Goal: Task Accomplishment & Management: Use online tool/utility

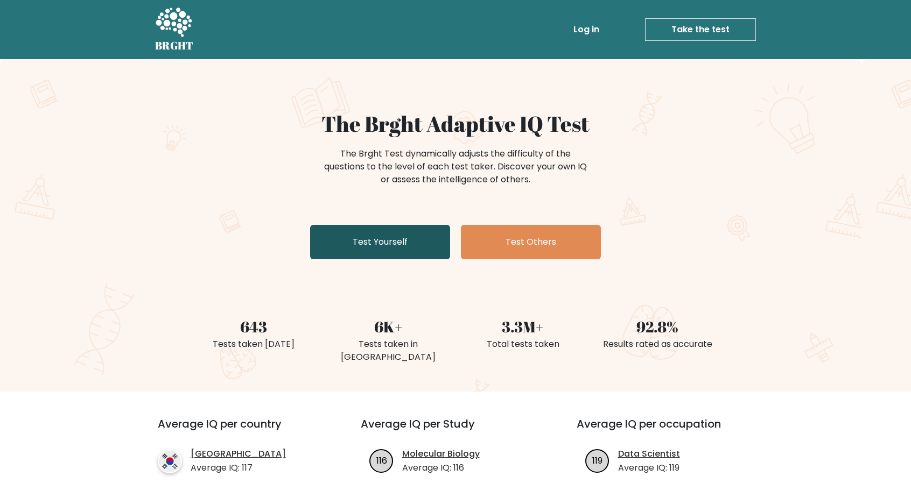
click at [393, 250] on link "Test Yourself" at bounding box center [380, 242] width 140 height 34
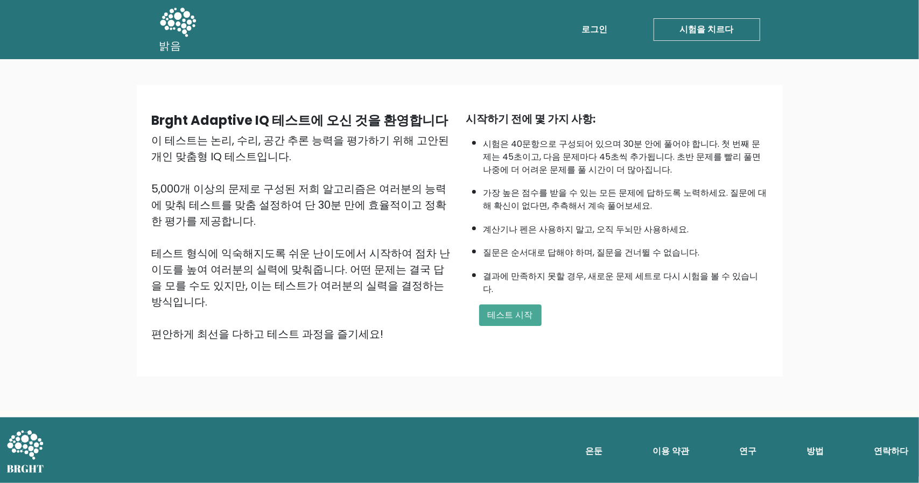
drag, startPoint x: 149, startPoint y: 146, endPoint x: 278, endPoint y: 164, distance: 129.8
click at [278, 164] on div "Brght Adaptive IQ 테스트에 오신 것을 환영합니다 이 테스트는 논리, 수리, 공간 추론 능력을 평가하기 위해 고안된 개인 맞춤형 …" at bounding box center [302, 226] width 314 height 231
click at [278, 164] on div "이 테스트는 논리, 수리, 공간 추론 능력을 평가하기 위해 고안된 개인 맞춤형 IQ 테스트입니다. 5,000개 이상의 문제로 구성된 저희 알고…" at bounding box center [302, 237] width 301 height 210
click at [497, 309] on font "테스트 시작" at bounding box center [510, 315] width 45 height 12
